Goal: Use online tool/utility: Use online tool/utility

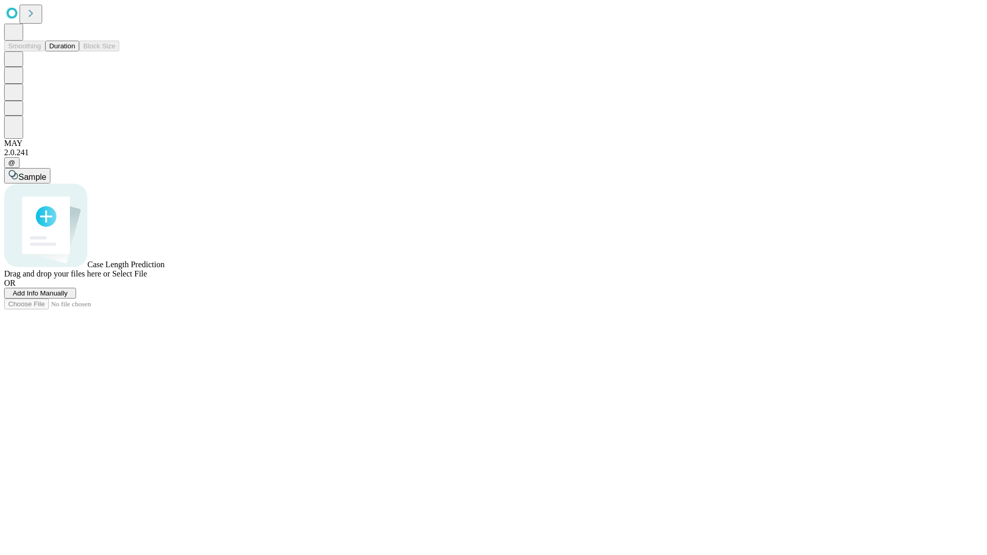
click at [75, 51] on button "Duration" at bounding box center [62, 46] width 34 height 11
click at [147, 278] on span "Select File" at bounding box center [129, 273] width 35 height 9
